Goal: Task Accomplishment & Management: Complete application form

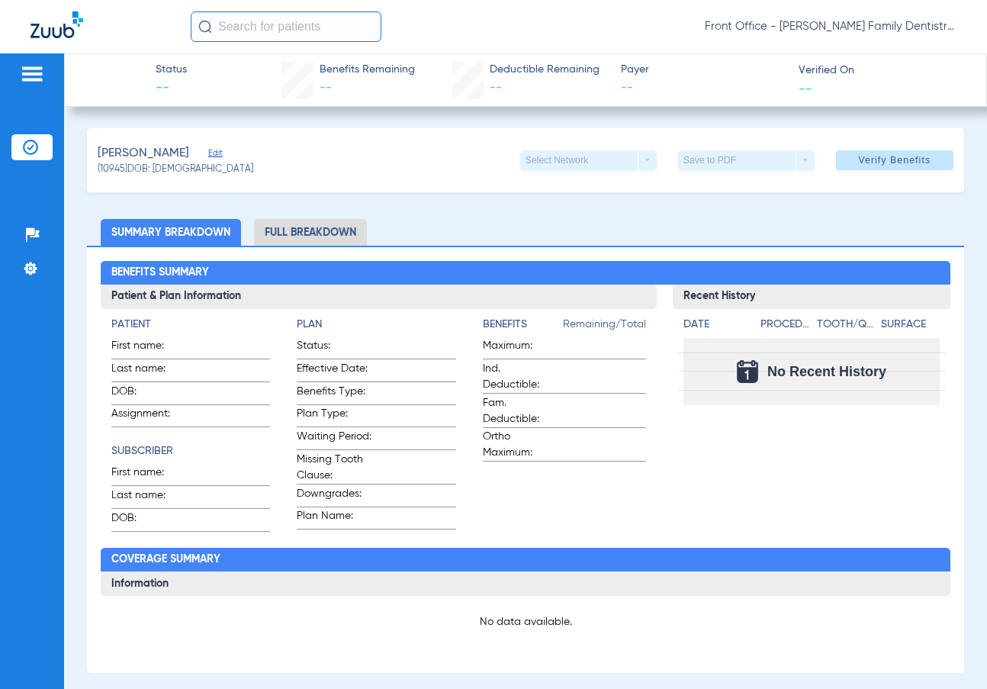
click at [26, 149] on img at bounding box center [30, 147] width 15 height 15
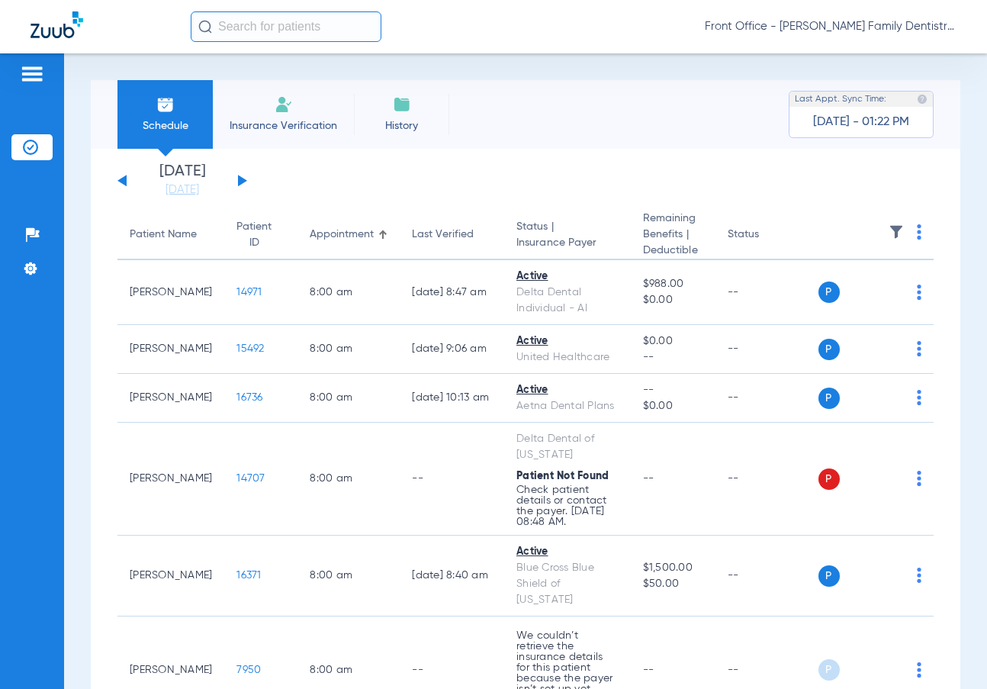
click at [32, 141] on img at bounding box center [30, 147] width 15 height 15
click at [35, 71] on img at bounding box center [32, 74] width 24 height 18
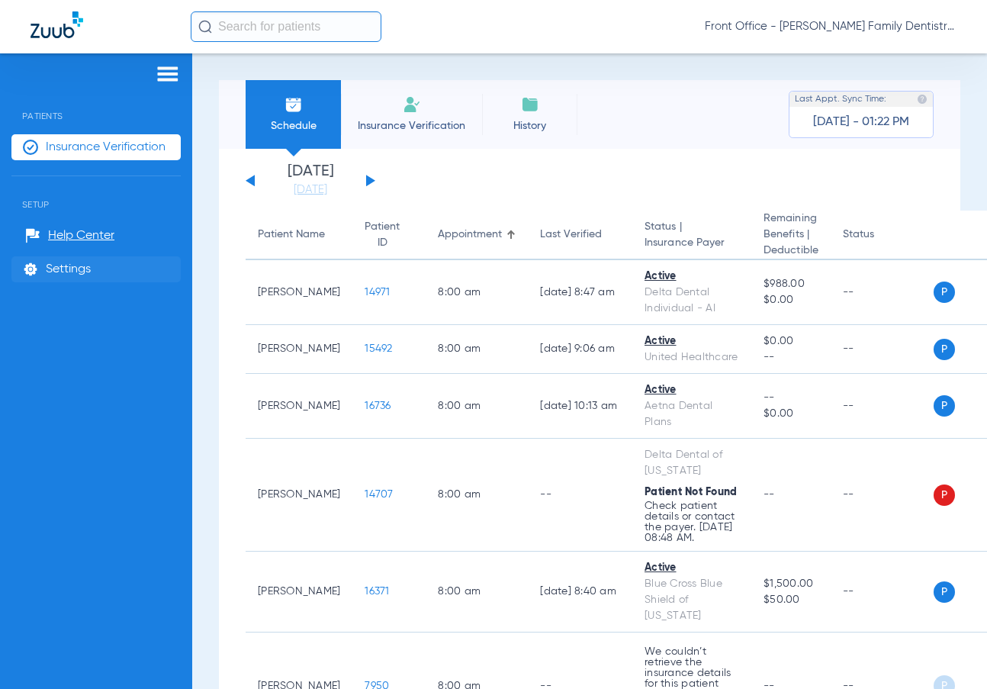
click at [80, 265] on span "Settings" at bounding box center [68, 269] width 45 height 15
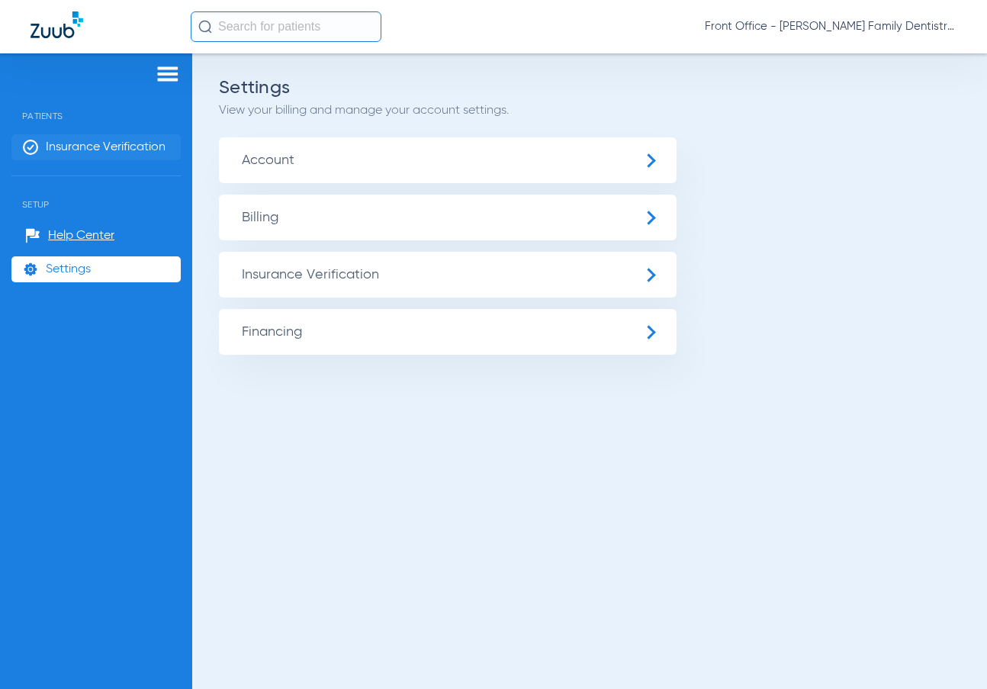
click at [146, 147] on span "Insurance Verification" at bounding box center [106, 147] width 120 height 15
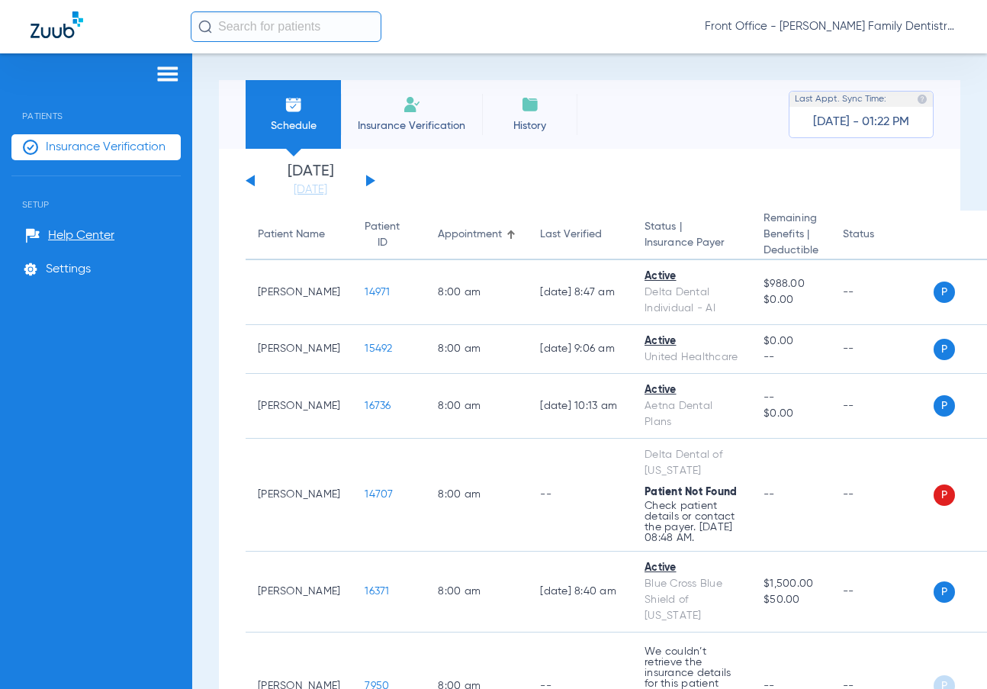
click at [408, 114] on li "Insurance Verification" at bounding box center [411, 114] width 141 height 69
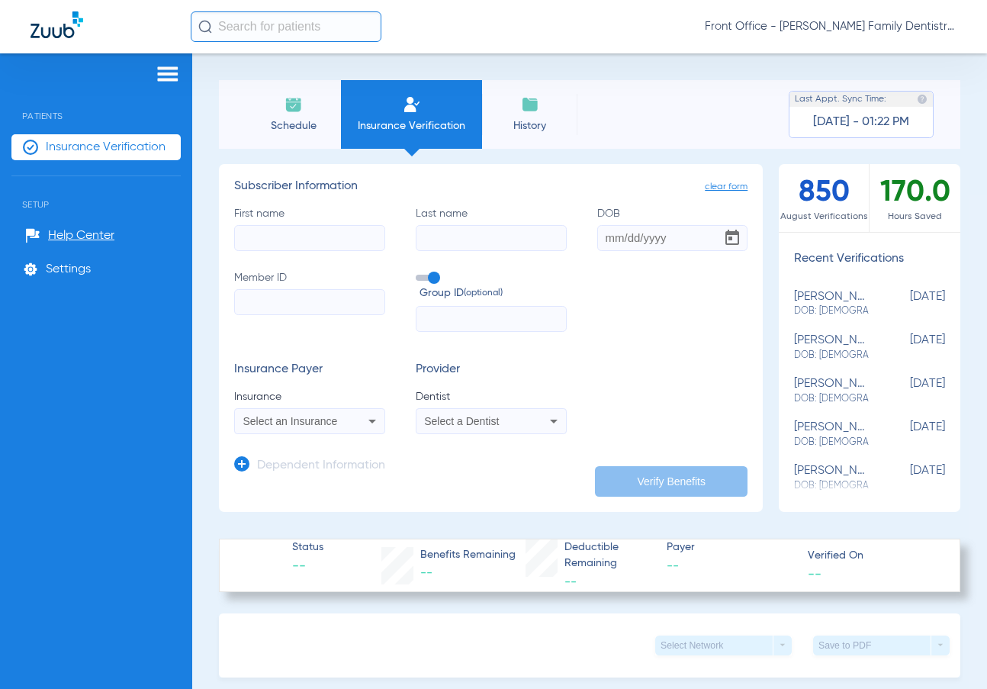
paste input "08095132579"
type input "08095132579"
click at [300, 247] on input "First name" at bounding box center [309, 238] width 151 height 26
type input "[PERSON_NAME]"
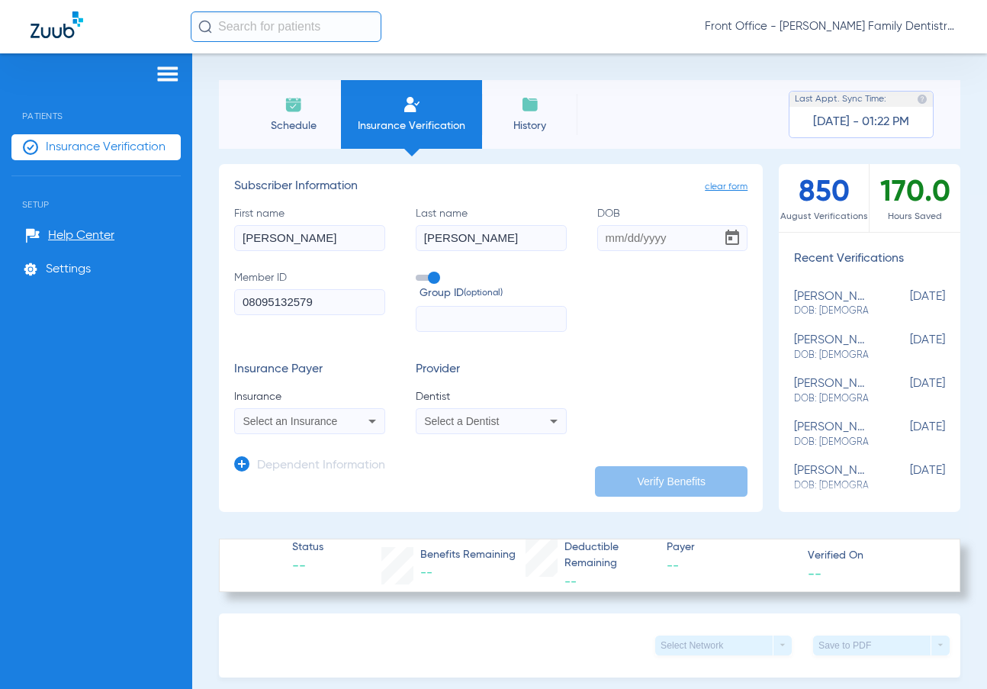
click at [607, 243] on input "DOB" at bounding box center [672, 238] width 151 height 26
type input "[DATE]"
paste input "50813-003-00000-00000"
type input "50813-003-00000-00000"
click at [371, 421] on icon at bounding box center [373, 422] width 8 height 4
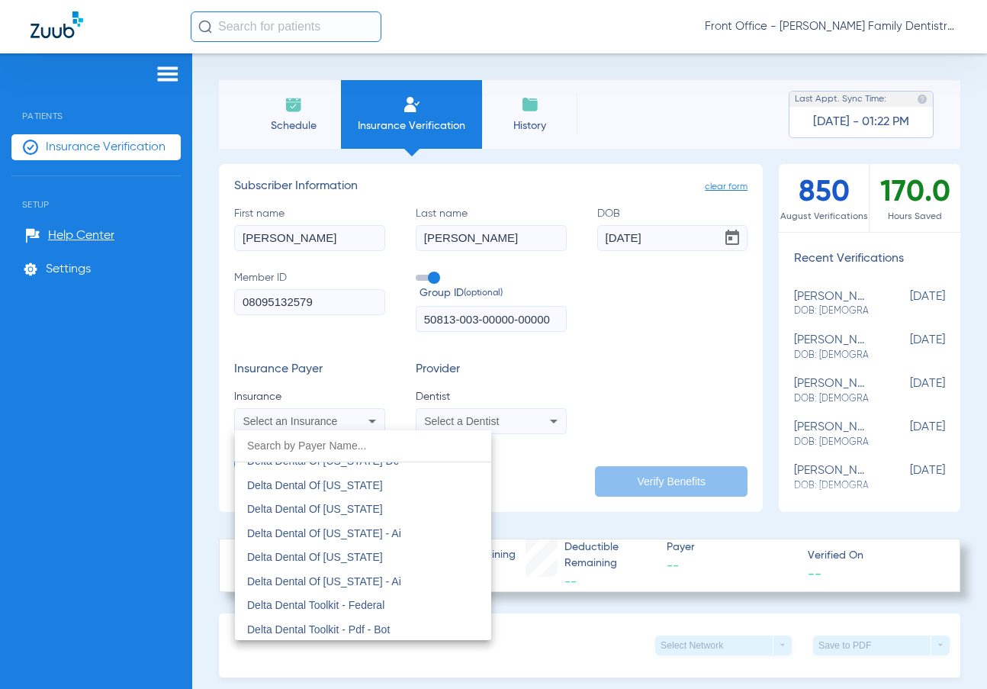
scroll to position [4196, 0]
click at [354, 504] on span "Delta Dental Of [US_STATE]" at bounding box center [315, 508] width 136 height 12
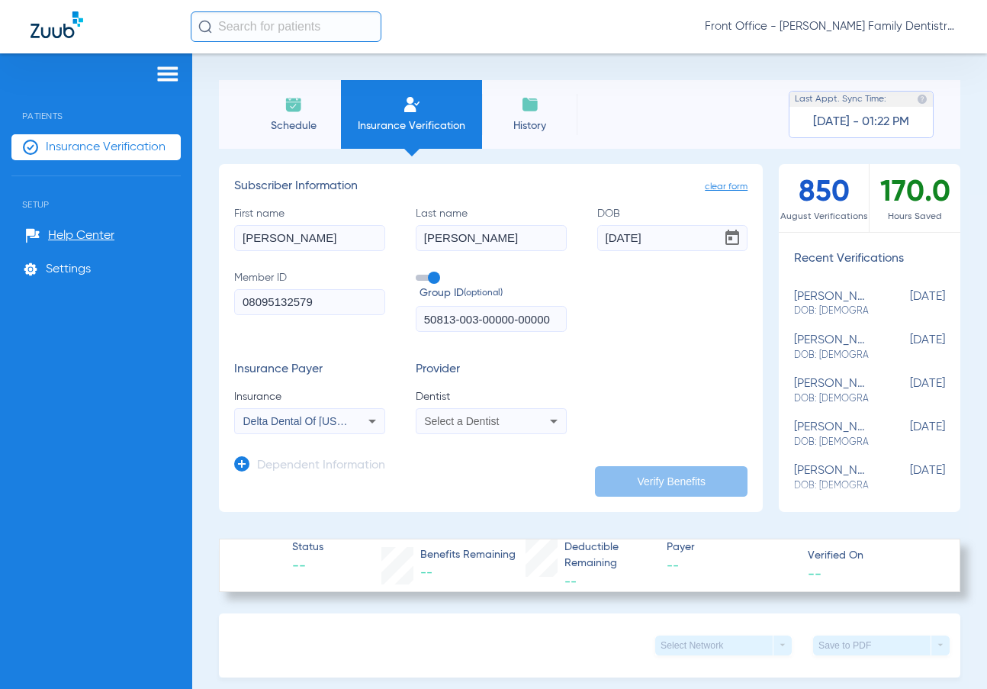
click at [545, 418] on icon at bounding box center [554, 421] width 18 height 18
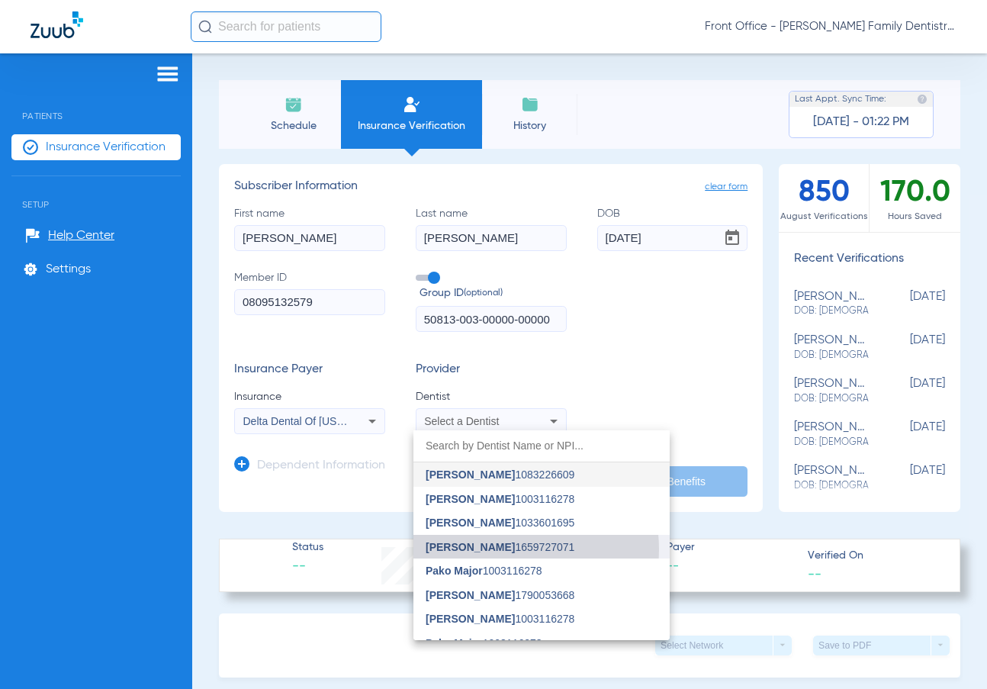
click at [509, 549] on span "Andrew Kowalski" at bounding box center [470, 547] width 89 height 12
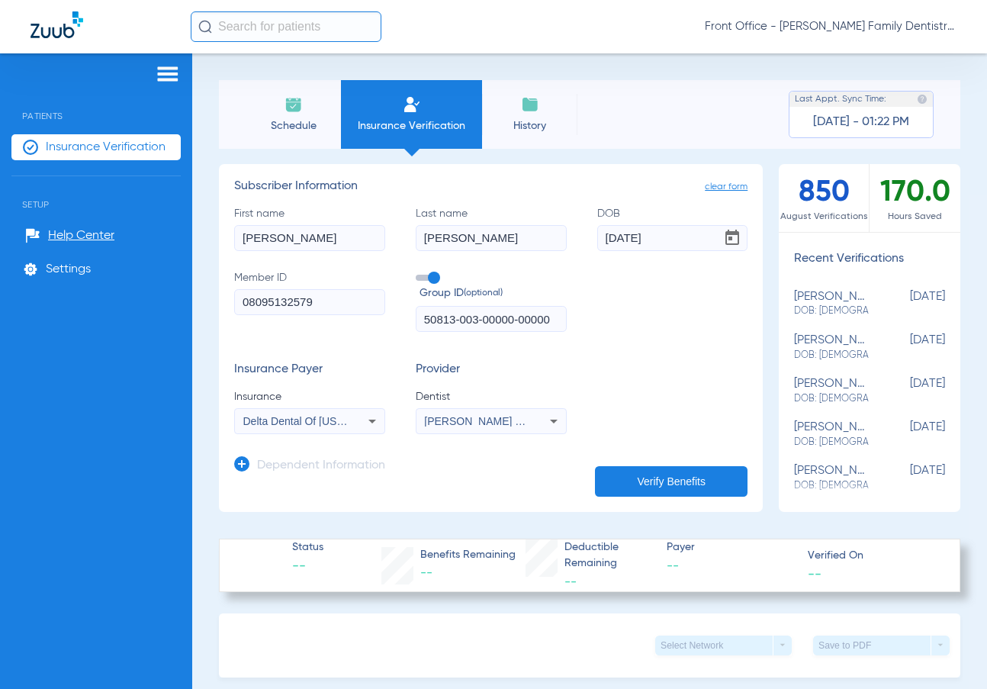
click at [645, 482] on button "Verify Benefits" at bounding box center [671, 481] width 153 height 31
click at [375, 417] on icon at bounding box center [372, 421] width 18 height 18
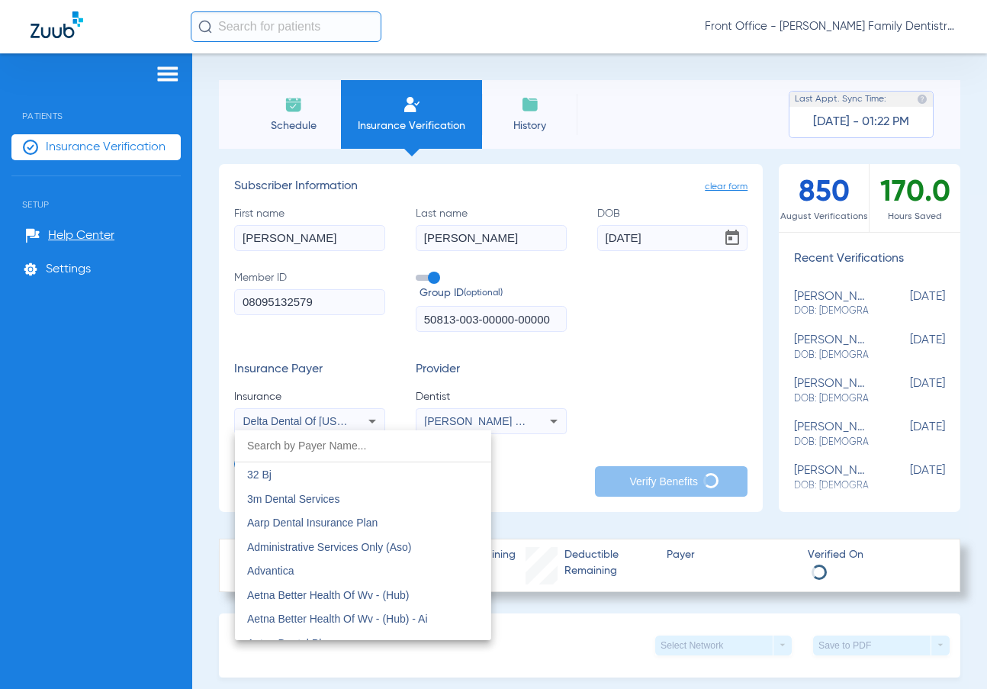
scroll to position [4076, 0]
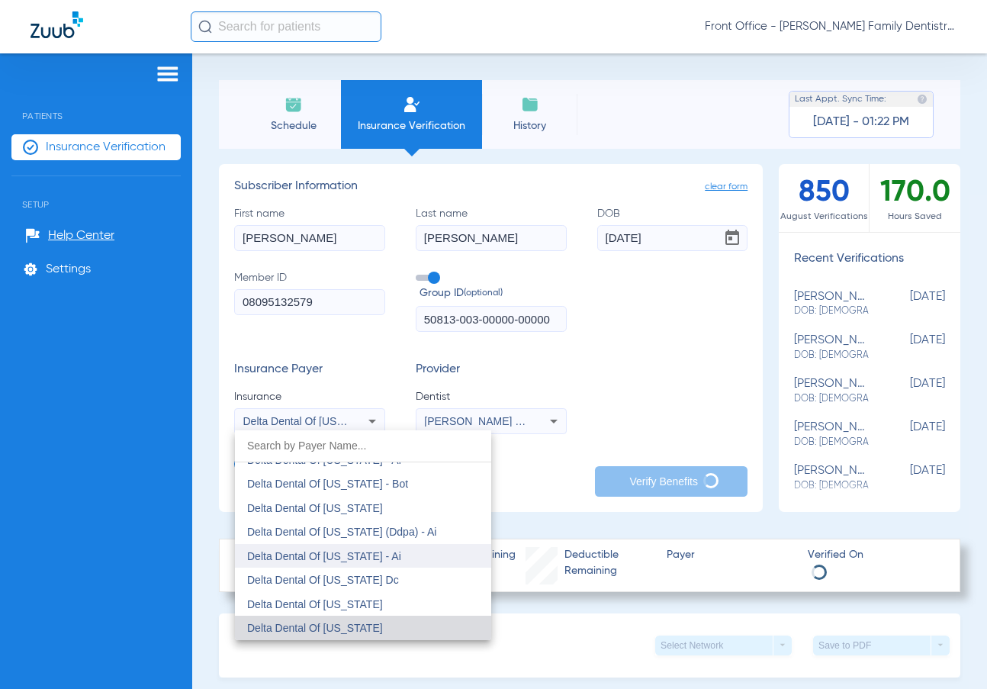
click at [397, 564] on mat-option "Delta Dental Of Washington - Ai" at bounding box center [363, 556] width 256 height 24
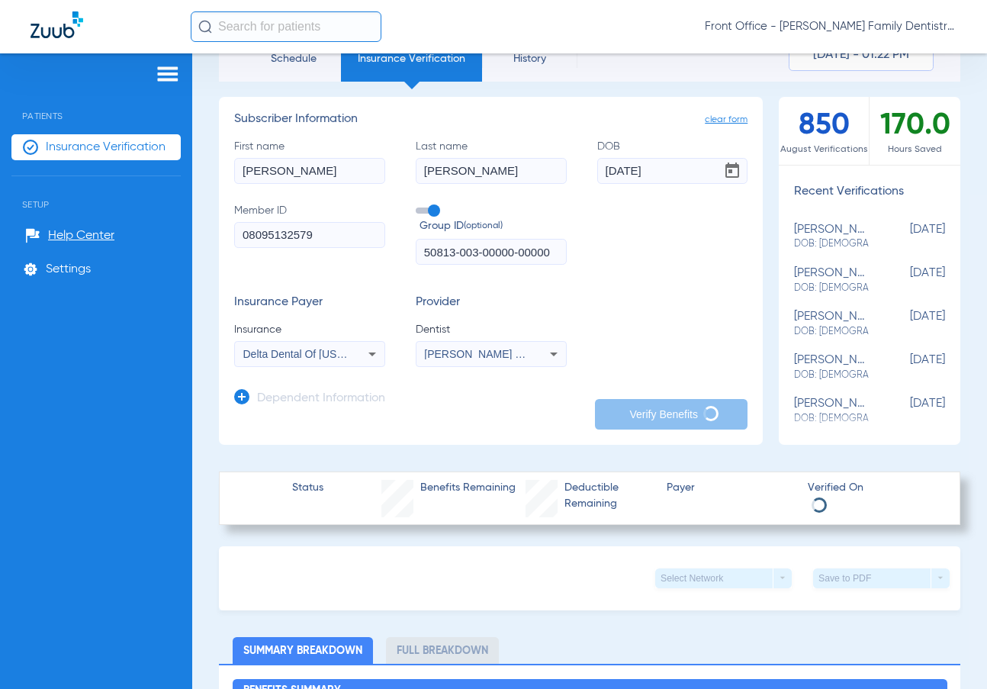
scroll to position [0, 0]
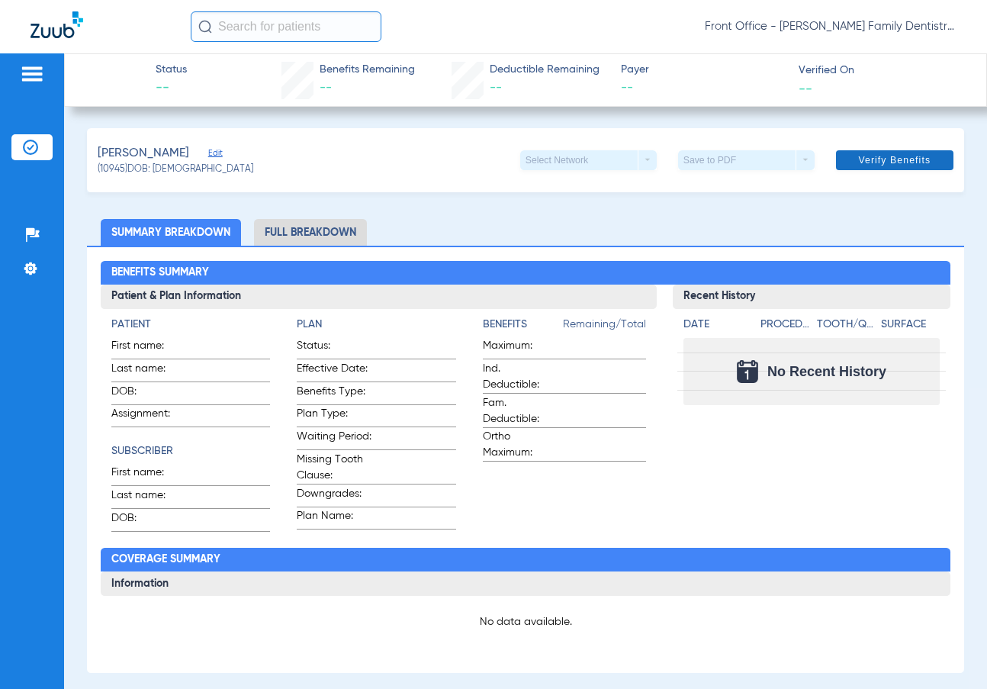
click at [887, 156] on span "Verify Benefits" at bounding box center [894, 160] width 72 height 12
